Goal: Information Seeking & Learning: Learn about a topic

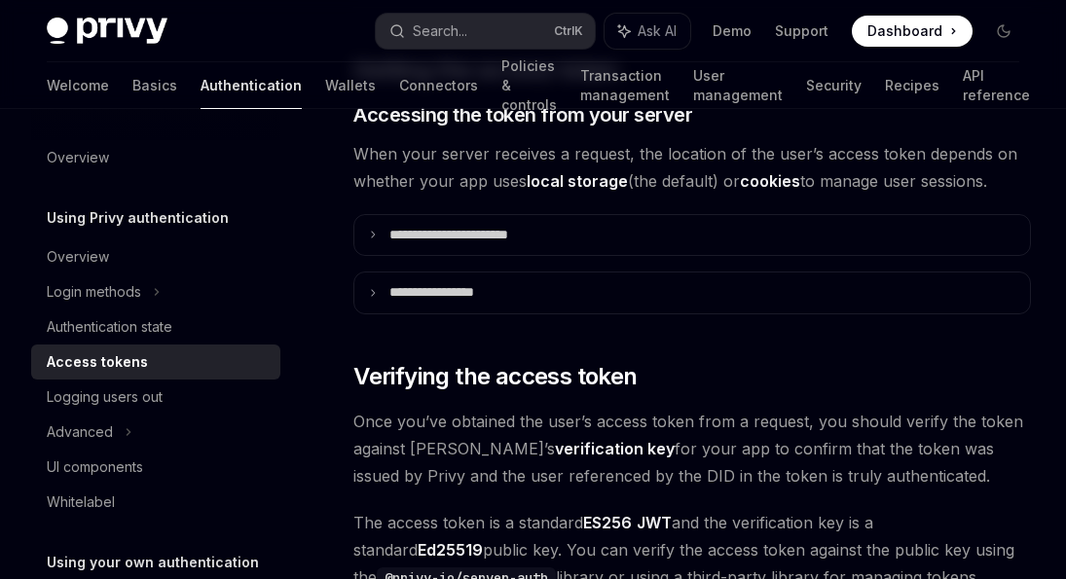
scroll to position [2545, 0]
click at [114, 475] on div "UI components" at bounding box center [95, 466] width 96 height 23
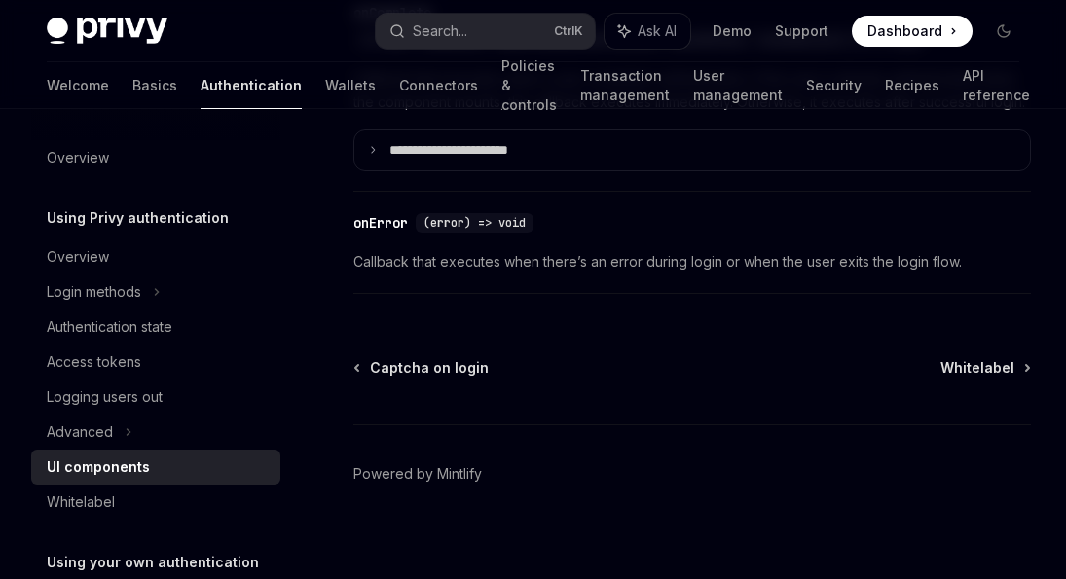
scroll to position [3112, 0]
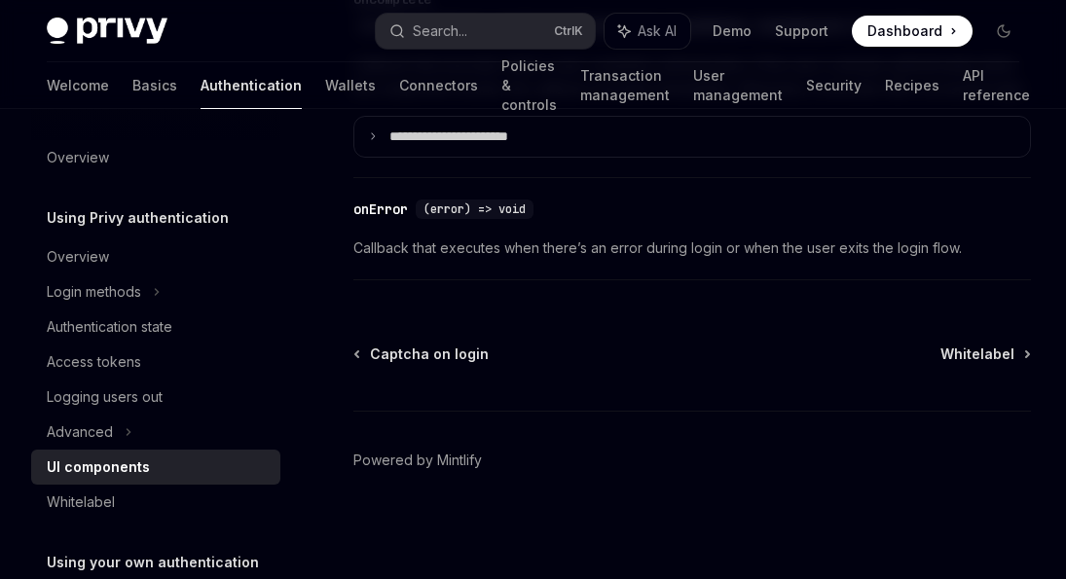
click at [203, 2] on div "Privy Docs home page Search... Ctrl K Ask AI Demo Support Dashboard Dashboard S…" at bounding box center [533, 31] width 972 height 62
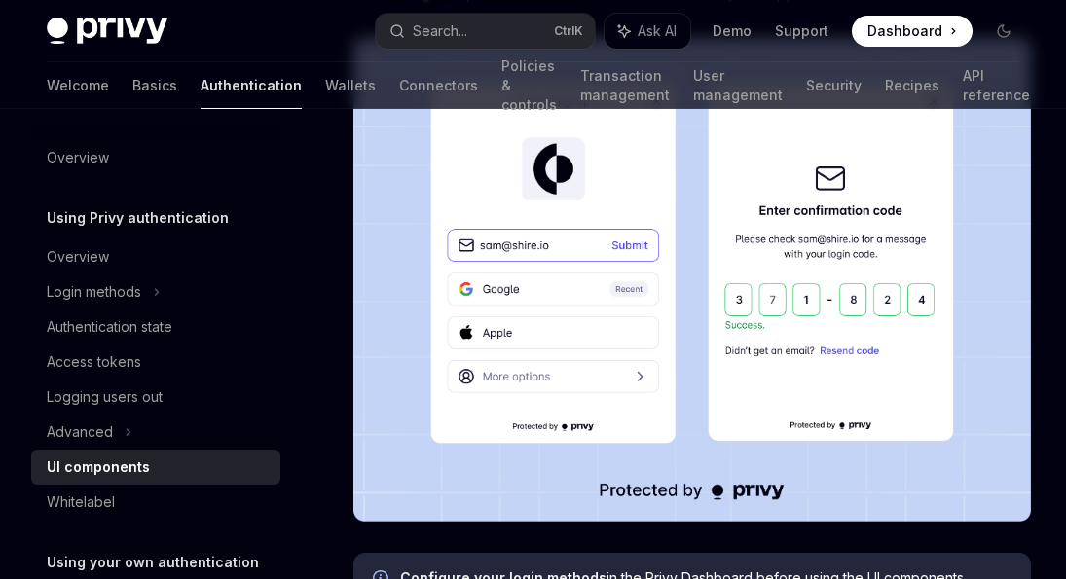
scroll to position [430, 0]
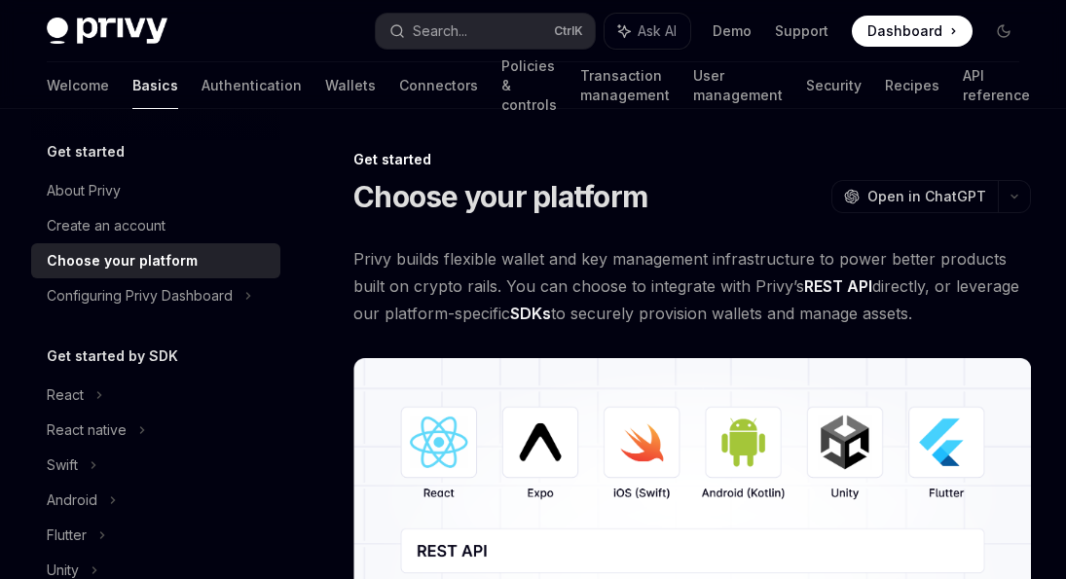
click at [452, 454] on img at bounding box center [691, 496] width 677 height 276
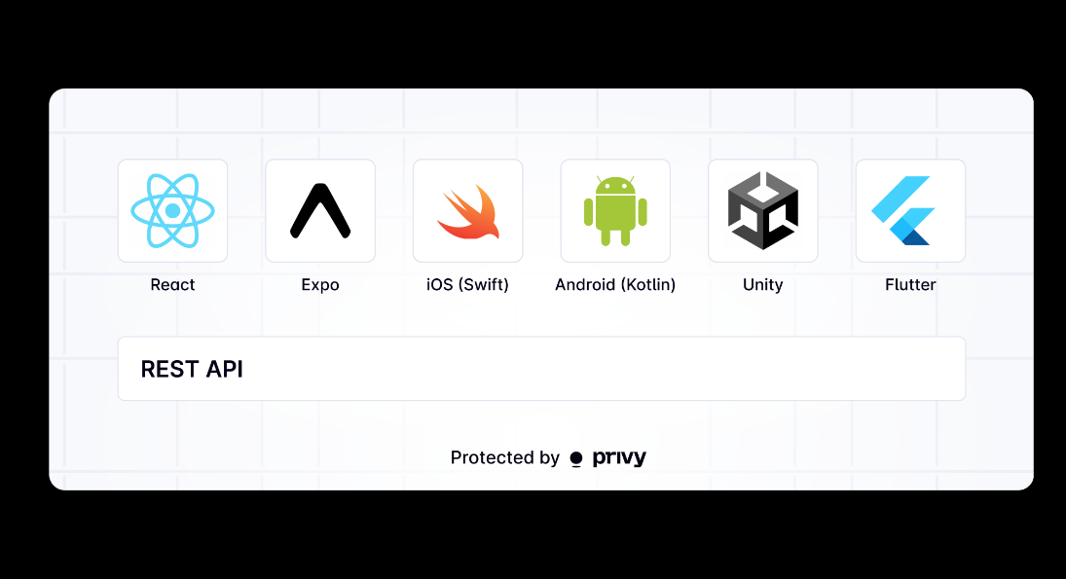
click at [163, 205] on img at bounding box center [541, 290] width 985 height 402
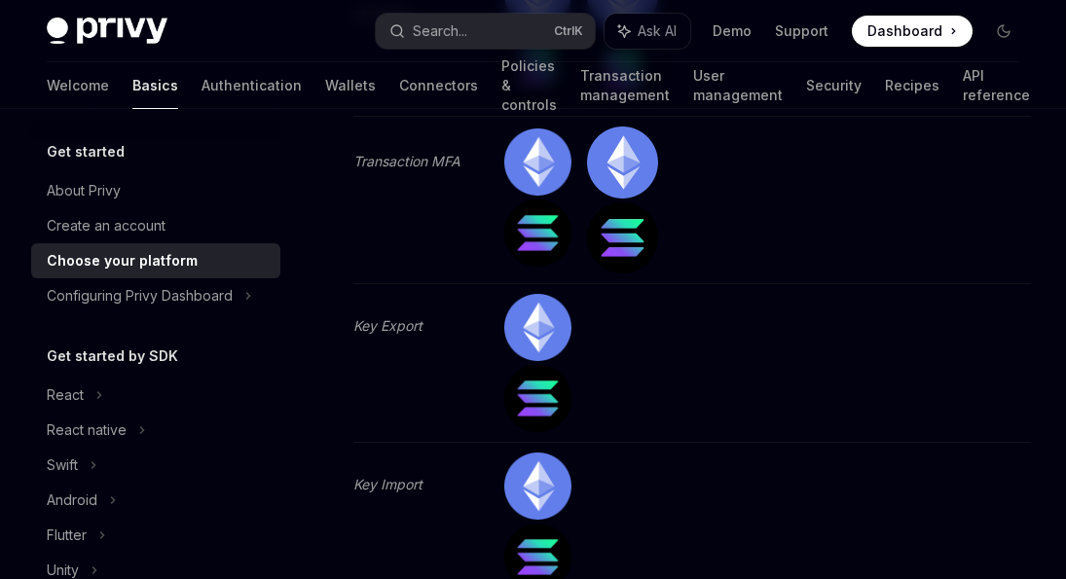
scroll to position [4333, 0]
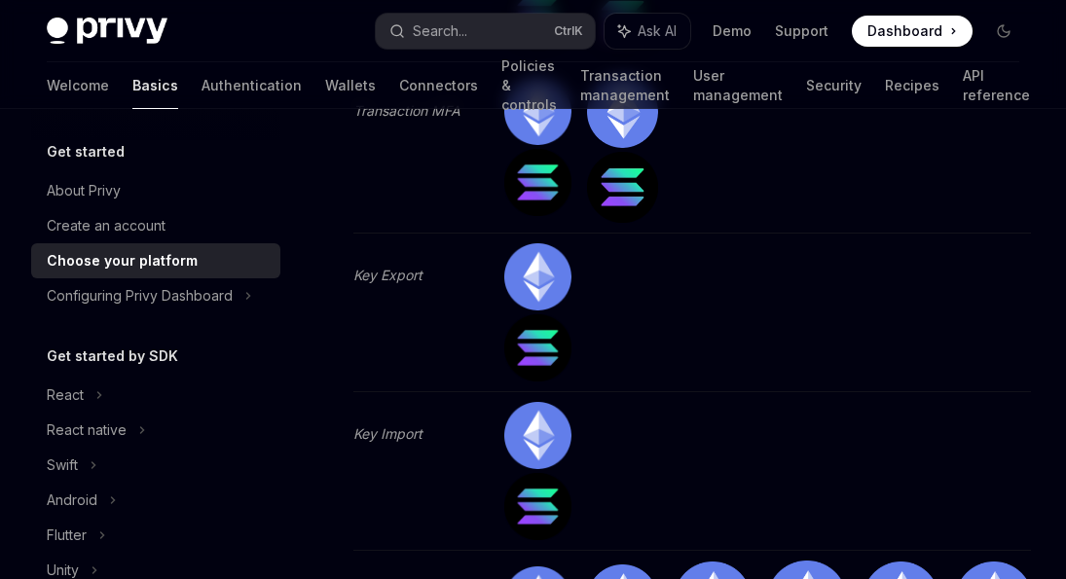
click at [466, 379] on td "Key Export" at bounding box center [423, 312] width 141 height 159
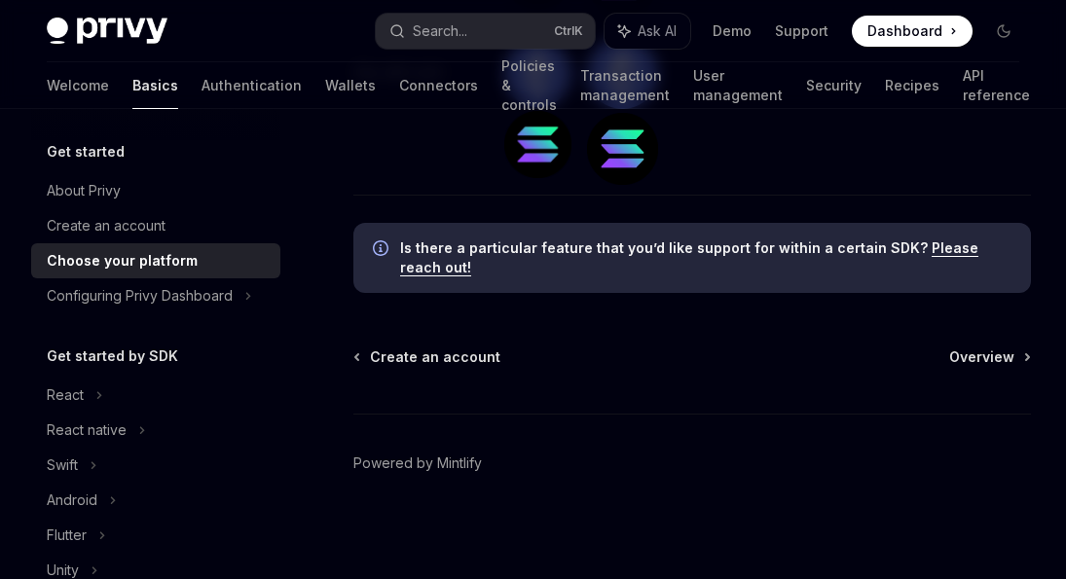
scroll to position [6586, 0]
